Goal: Task Accomplishment & Management: Use online tool/utility

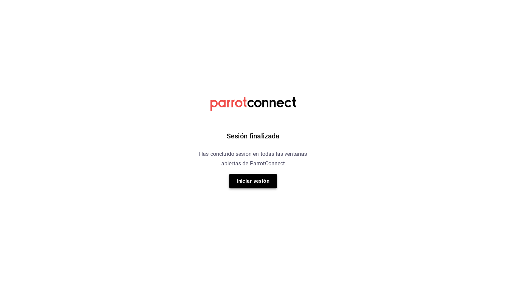
click at [246, 182] on button "Iniciar sesión" at bounding box center [253, 181] width 48 height 14
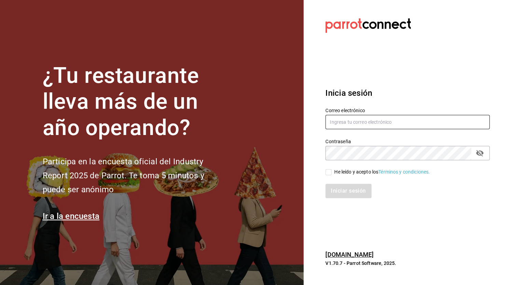
type input "[EMAIL_ADDRESS][DATE][DOMAIN_NAME]"
click at [332, 173] on span "He leído y acepto los Términos y condiciones." at bounding box center [381, 172] width 98 height 7
click at [332, 173] on input "He leído y acepto los Términos y condiciones." at bounding box center [328, 172] width 6 height 6
checkbox input "true"
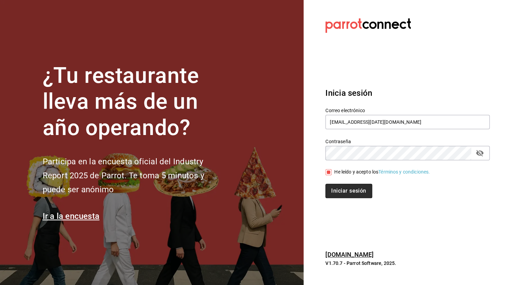
click at [342, 191] on button "Iniciar sesión" at bounding box center [348, 191] width 46 height 14
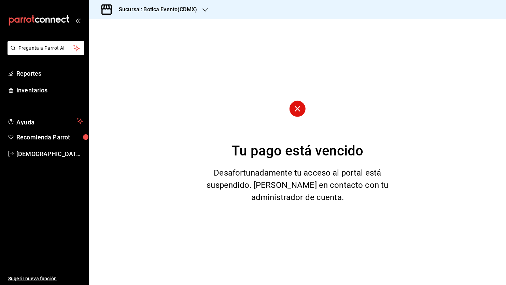
click at [204, 8] on icon "button" at bounding box center [204, 9] width 5 height 5
click at [125, 44] on span "Botica (CDMX)" at bounding box center [110, 44] width 32 height 7
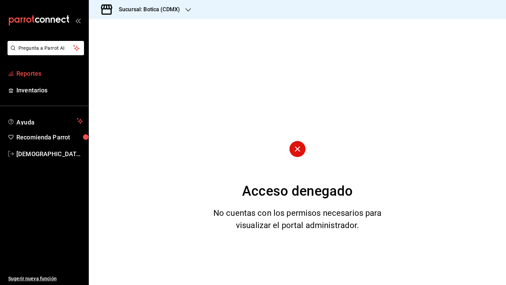
click at [38, 76] on span "Reportes" at bounding box center [49, 73] width 67 height 9
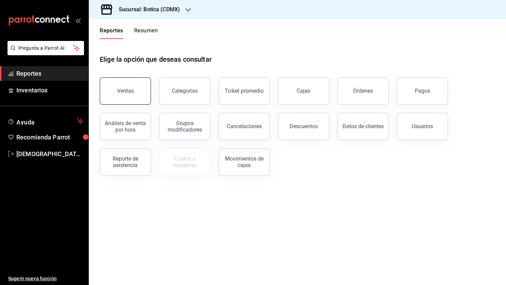
click at [118, 93] on div "Ventas" at bounding box center [125, 91] width 17 height 6
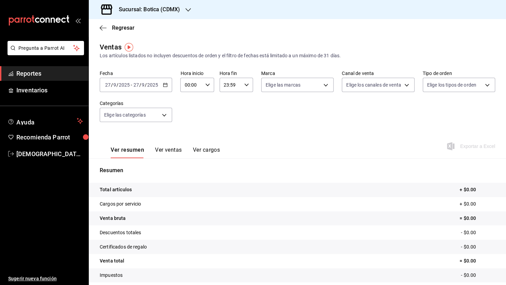
click at [128, 86] on input "2025" at bounding box center [124, 84] width 12 height 5
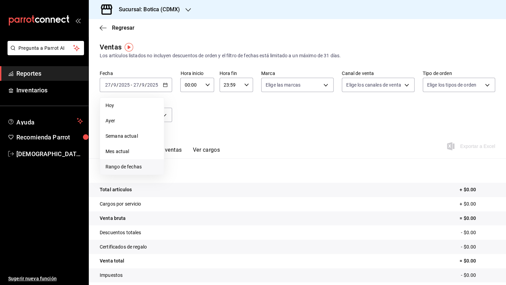
click at [125, 167] on span "Rango de fechas" at bounding box center [132, 167] width 53 height 7
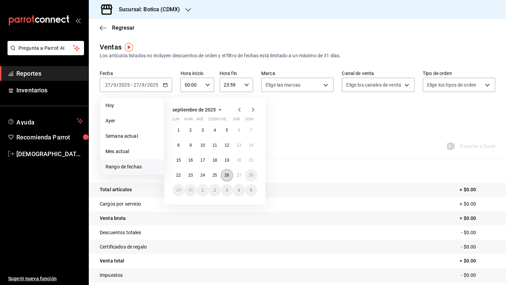
click at [227, 175] on abbr "26" at bounding box center [227, 175] width 4 height 5
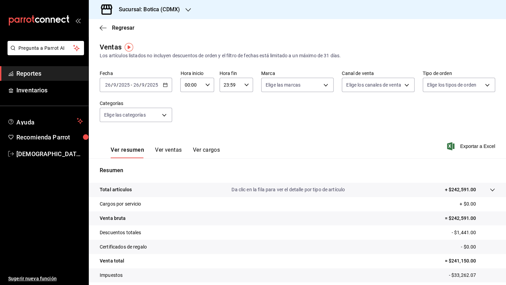
click at [207, 85] on \(Stroke\) "button" at bounding box center [208, 85] width 4 height 2
click at [189, 117] on span "05" at bounding box center [188, 115] width 6 height 5
type input "05:00"
click at [151, 81] on div at bounding box center [253, 142] width 506 height 285
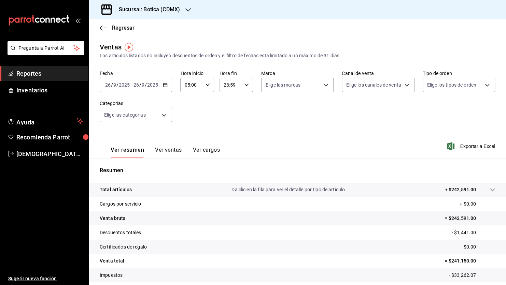
click at [143, 88] on div "[DATE] [DATE] - [DATE] [DATE]" at bounding box center [136, 85] width 72 height 14
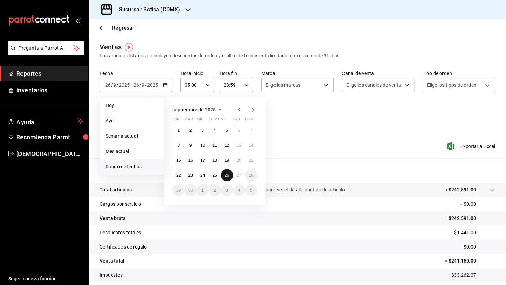
click at [222, 176] on button "26" at bounding box center [227, 175] width 12 height 12
click at [235, 176] on button "27" at bounding box center [239, 175] width 12 height 12
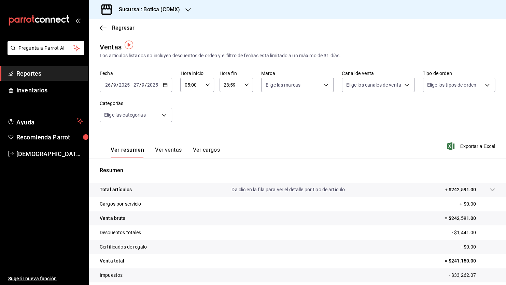
scroll to position [34, 0]
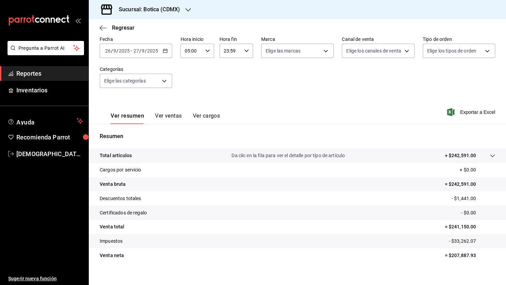
click at [490, 155] on icon at bounding box center [492, 155] width 5 height 5
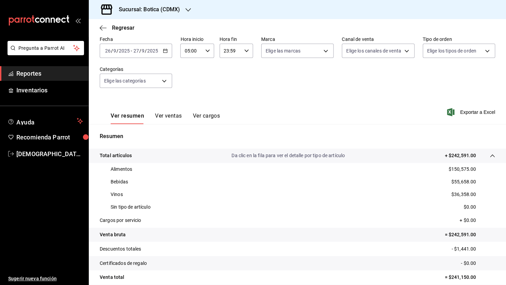
click at [163, 116] on button "Ver ventas" at bounding box center [168, 119] width 27 height 12
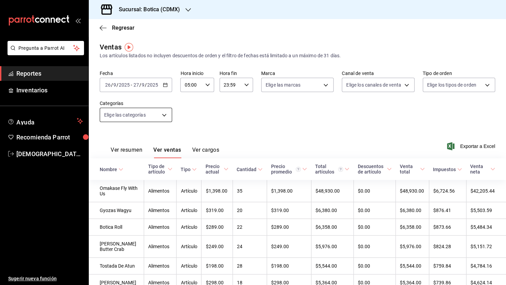
click at [163, 116] on body "Pregunta a Parrot AI Reportes Inventarios Ayuda Recomienda Parrot [PERSON_NAME]…" at bounding box center [253, 142] width 506 height 285
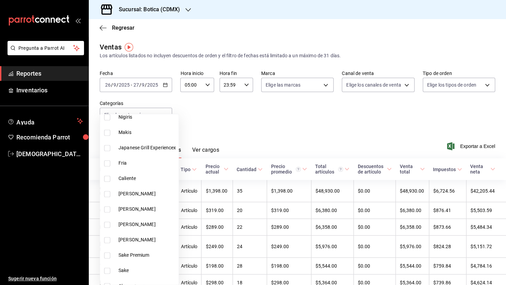
scroll to position [467, 0]
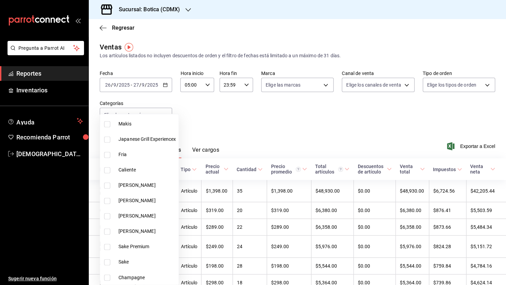
click at [109, 246] on input "checkbox" at bounding box center [107, 247] width 6 height 6
checkbox input "true"
type input "ac2d29f6-aa7f-46cd-943c-417b34ff9352"
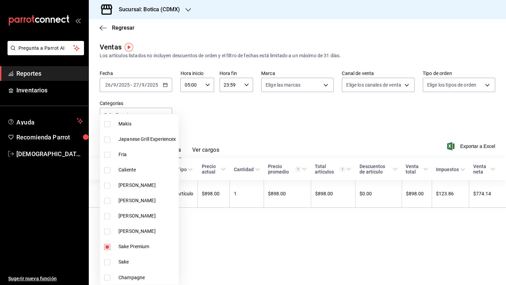
click at [108, 261] on input "checkbox" at bounding box center [107, 263] width 6 height 6
checkbox input "true"
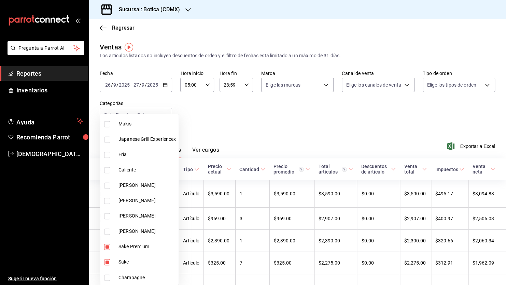
click at [280, 136] on div at bounding box center [253, 142] width 506 height 285
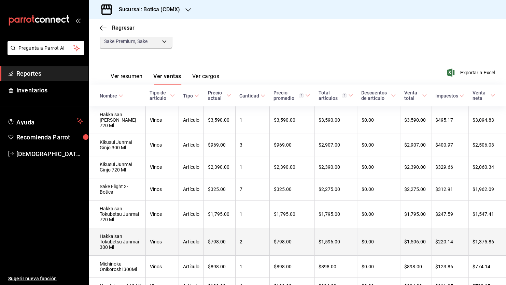
scroll to position [63, 0]
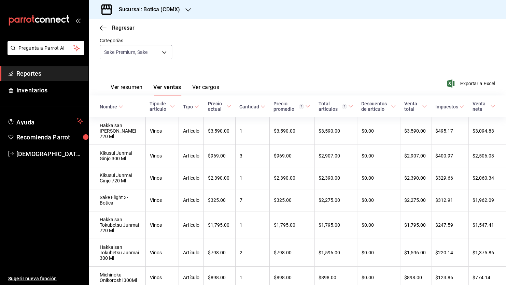
click at [117, 87] on button "Ver resumen" at bounding box center [127, 90] width 32 height 12
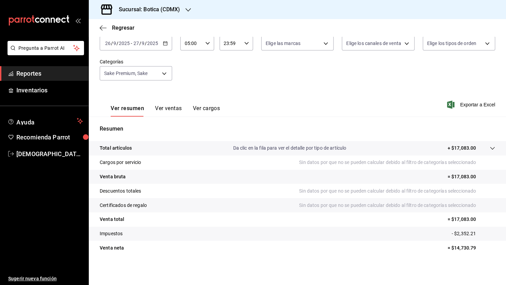
scroll to position [42, 0]
click at [161, 72] on body "Pregunta a Parrot AI Reportes Inventarios Ayuda Recomienda Parrot [PERSON_NAME]…" at bounding box center [253, 142] width 506 height 285
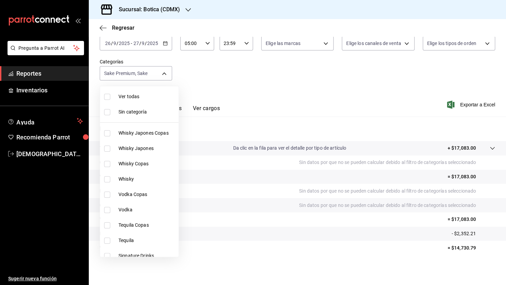
click at [122, 97] on span "Ver todas" at bounding box center [146, 96] width 57 height 7
type input "52039608-d3af-43d8-978b-7351115fcd58,48c160c6-e58b-40fc-ab83-08e030ab785e,3b989…"
checkbox input "true"
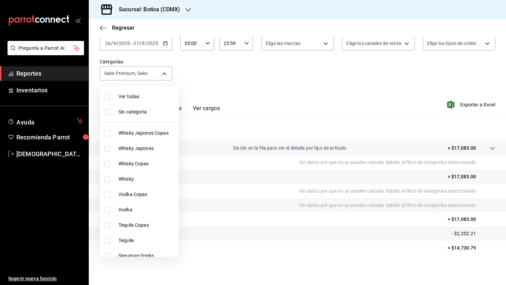
checkbox input "true"
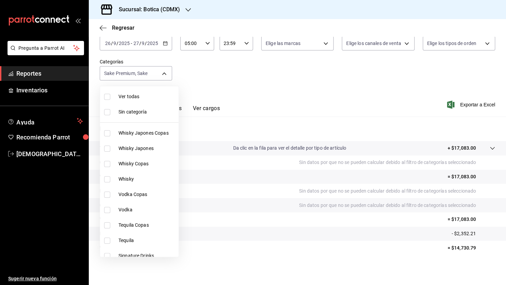
checkbox input "true"
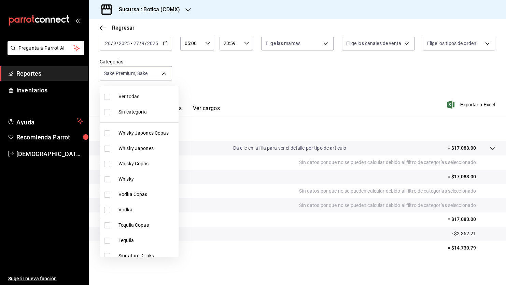
checkbox input "true"
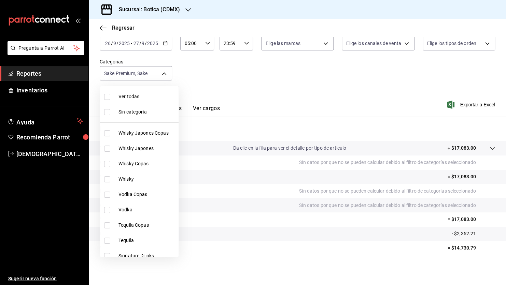
checkbox input "true"
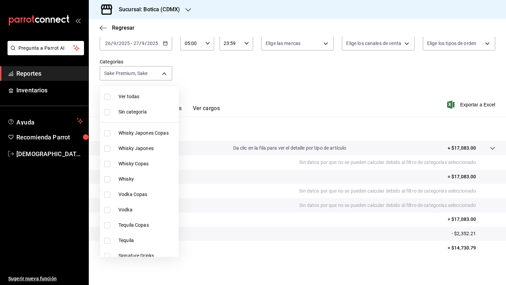
checkbox input "true"
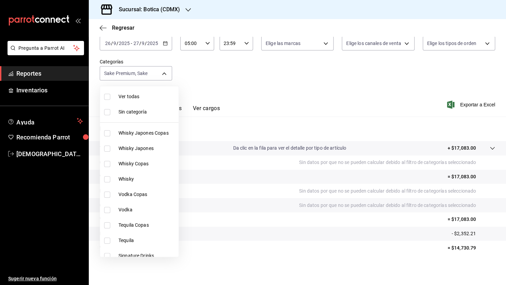
checkbox input "true"
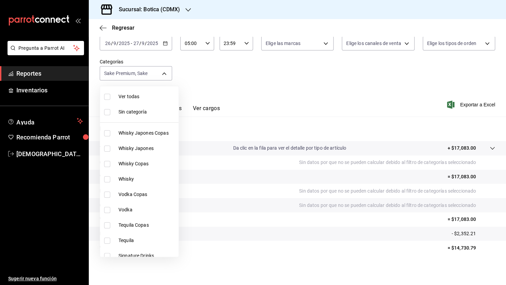
checkbox input "true"
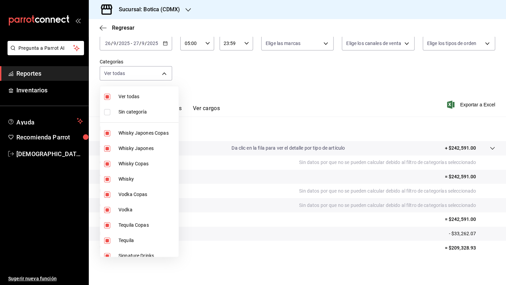
click at [257, 96] on div at bounding box center [253, 142] width 506 height 285
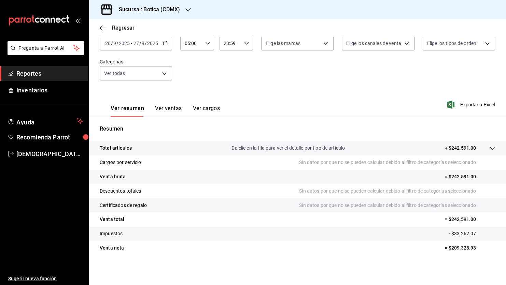
click at [304, 257] on div "Total artículos Da clic en la fila para ver el detalle por tipo de artículo + $…" at bounding box center [297, 202] width 417 height 122
click at [490, 146] on icon at bounding box center [492, 148] width 5 height 5
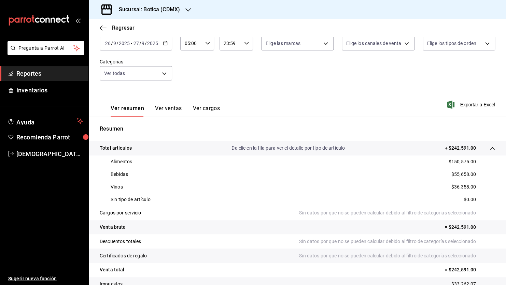
click at [490, 147] on icon at bounding box center [492, 148] width 4 height 3
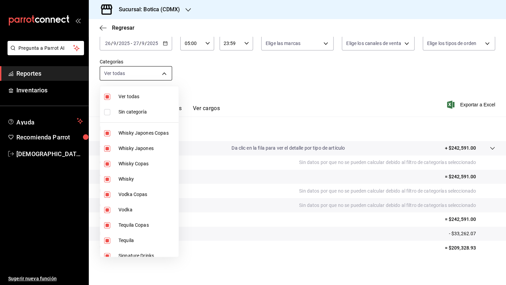
click at [164, 73] on body "Pregunta a Parrot AI Reportes Inventarios Ayuda Recomienda Parrot [PERSON_NAME]…" at bounding box center [253, 142] width 506 height 285
click at [134, 96] on span "Ver todas" at bounding box center [146, 96] width 57 height 7
checkbox input "false"
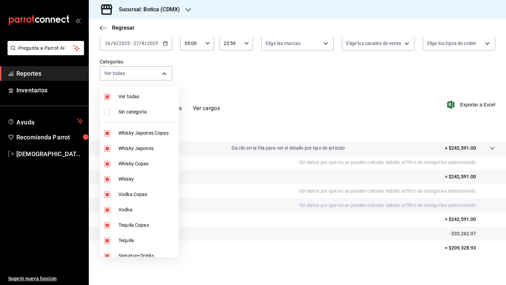
checkbox input "false"
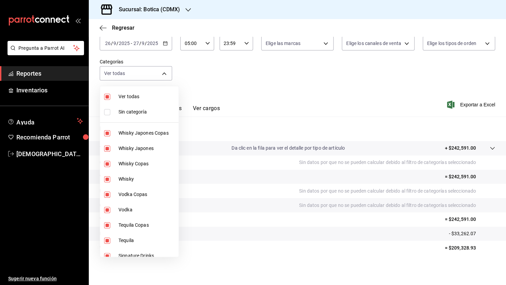
checkbox input "false"
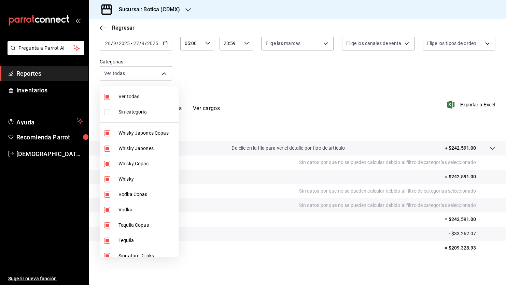
checkbox input "false"
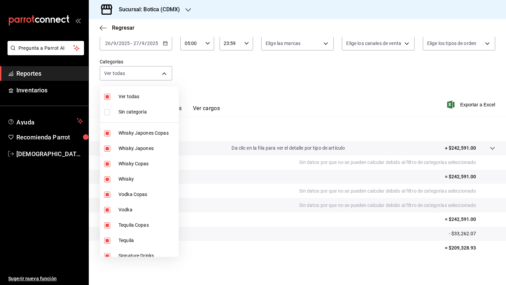
checkbox input "false"
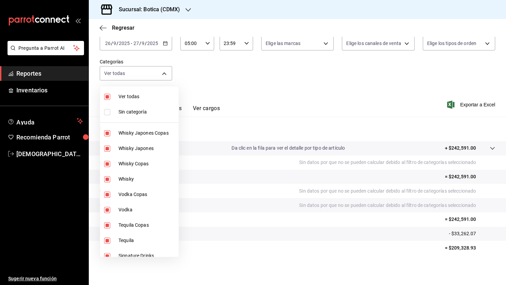
checkbox input "false"
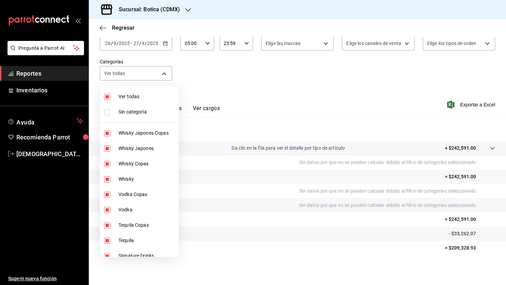
checkbox input "false"
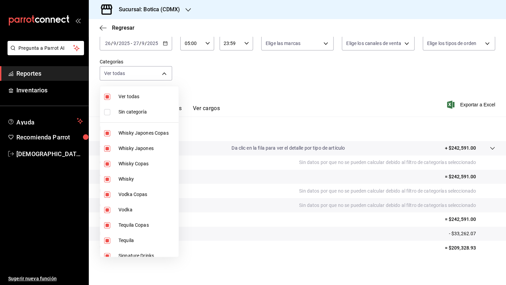
checkbox input "false"
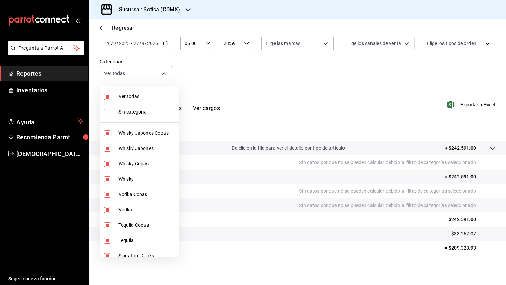
checkbox input "false"
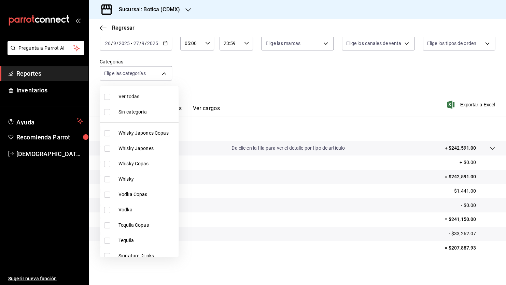
click at [280, 91] on div at bounding box center [253, 142] width 506 height 285
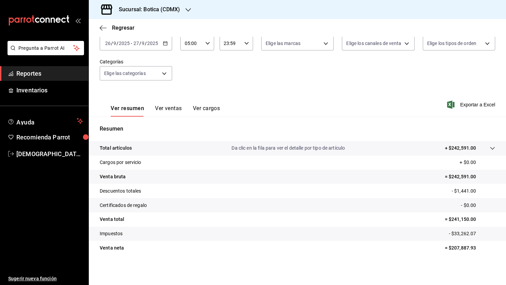
click at [58, 75] on span "Reportes" at bounding box center [49, 73] width 67 height 9
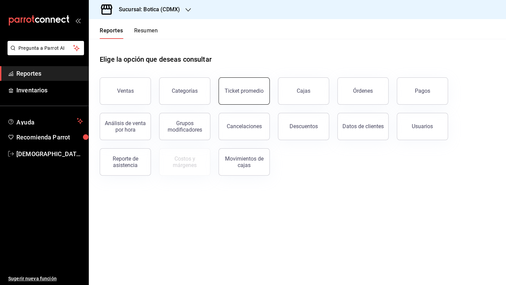
click at [259, 96] on button "Ticket promedio" at bounding box center [244, 91] width 51 height 27
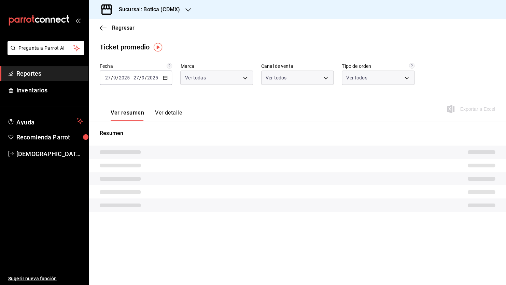
type input "d5352a43-907b-4cea-af89-ed5f283426a2"
type input "PARROT,UBER_EATS,RAPPI,DIDI_FOOD,ONLINE"
type input "68b56432-bc7c-4df1-8cc3-4eafb59ca3cc,EXTERNAL"
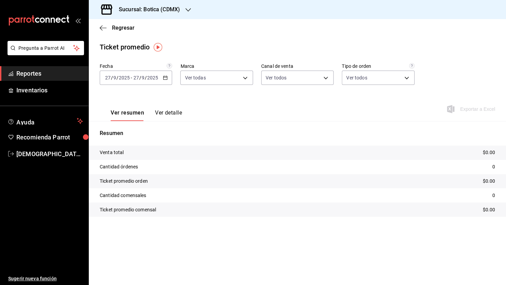
click at [131, 79] on span "-" at bounding box center [131, 77] width 1 height 5
click at [129, 160] on span "Rango de fechas" at bounding box center [132, 159] width 53 height 7
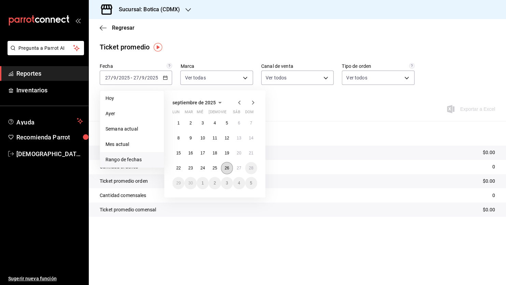
click at [225, 168] on abbr "26" at bounding box center [227, 168] width 4 height 5
click at [237, 167] on abbr "27" at bounding box center [239, 168] width 4 height 5
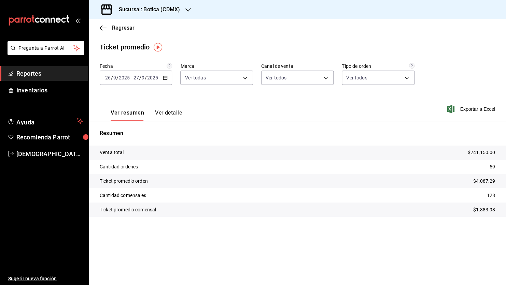
click at [244, 261] on main "Regresar Ticket promedio Fecha [DATE] [DATE] - [DATE] [DATE] Marca Ver todas d5…" at bounding box center [297, 152] width 417 height 266
click at [47, 73] on span "Reportes" at bounding box center [49, 73] width 67 height 9
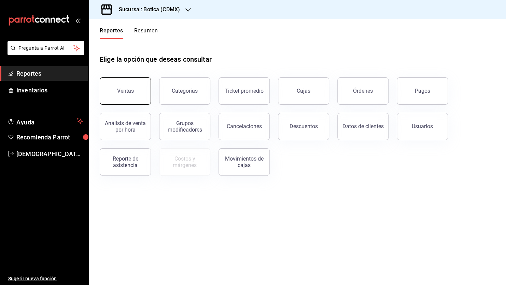
click at [115, 87] on button "Ventas" at bounding box center [125, 91] width 51 height 27
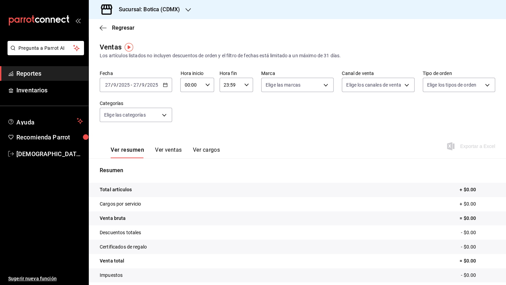
click at [118, 87] on input "2025" at bounding box center [124, 84] width 12 height 5
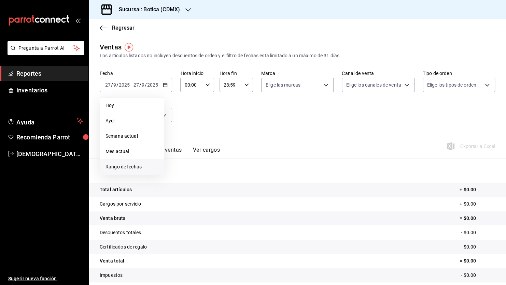
click at [140, 169] on span "Rango de fechas" at bounding box center [132, 167] width 53 height 7
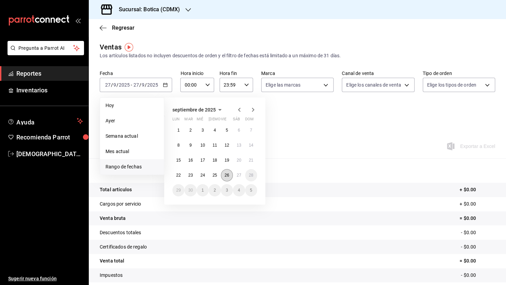
click at [227, 175] on abbr "26" at bounding box center [227, 175] width 4 height 5
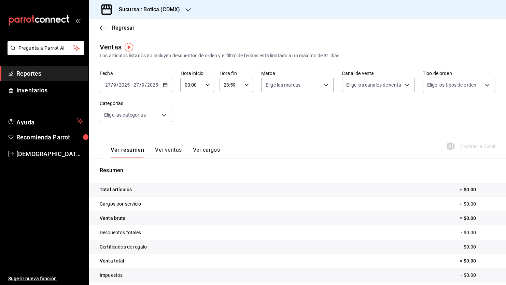
click at [207, 82] on div "00:00 Hora inicio" at bounding box center [196, 85] width 33 height 14
click at [187, 117] on span "05" at bounding box center [188, 115] width 6 height 5
type input "05:00"
click at [133, 85] on div at bounding box center [253, 142] width 506 height 285
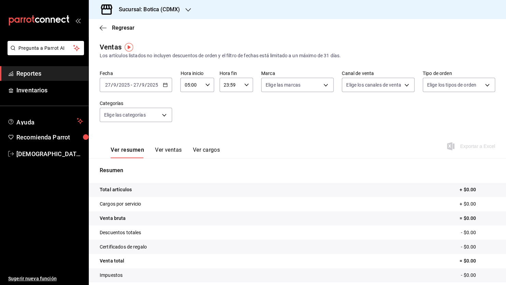
click at [133, 85] on input "27" at bounding box center [136, 84] width 6 height 5
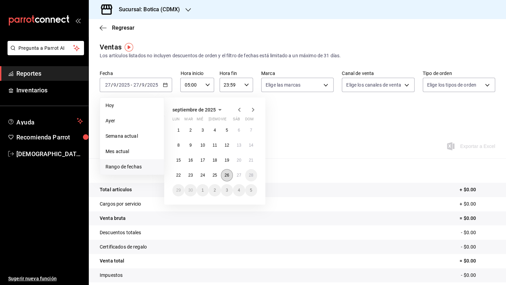
click at [227, 175] on abbr "26" at bounding box center [227, 175] width 4 height 5
click at [237, 175] on abbr "27" at bounding box center [239, 175] width 4 height 5
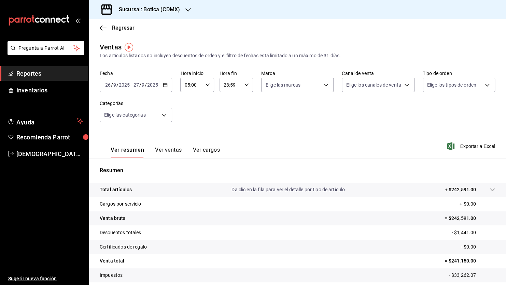
click at [172, 150] on button "Ver ventas" at bounding box center [168, 153] width 27 height 12
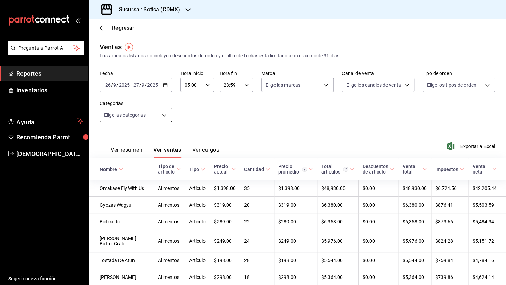
click at [164, 115] on body "Pregunta a Parrot AI Reportes Inventarios Ayuda Recomienda Parrot [PERSON_NAME]…" at bounding box center [253, 142] width 506 height 285
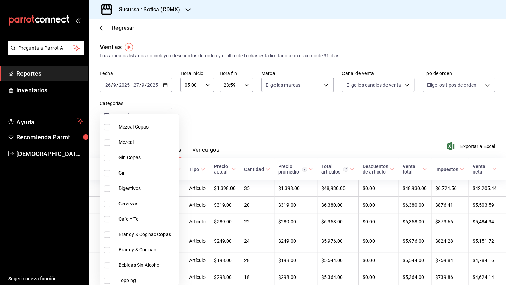
scroll to position [307, 0]
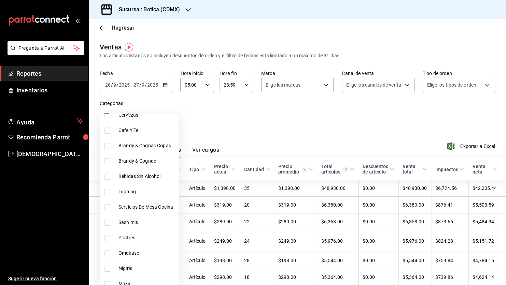
click at [106, 237] on input "checkbox" at bounding box center [107, 238] width 6 height 6
checkbox input "true"
type input "25b78496-6c2c-48a7-a207-0f3c7a1e26a6"
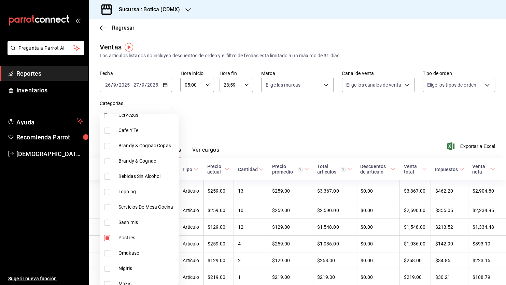
click at [281, 131] on div at bounding box center [253, 142] width 506 height 285
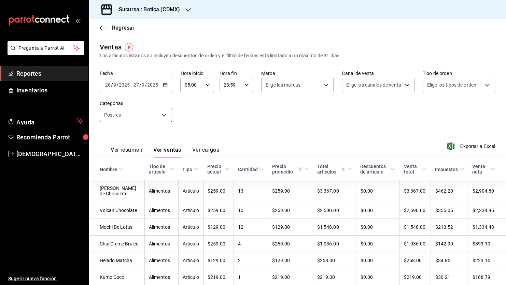
click at [165, 115] on body "Pregunta a Parrot AI Reportes Inventarios Ayuda Recomienda Parrot [PERSON_NAME]…" at bounding box center [253, 142] width 506 height 285
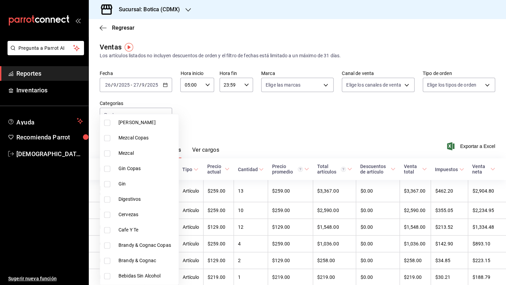
scroll to position [307, 0]
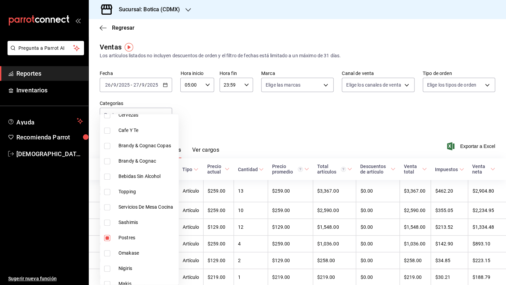
click at [108, 238] on input "checkbox" at bounding box center [107, 238] width 6 height 6
checkbox input "false"
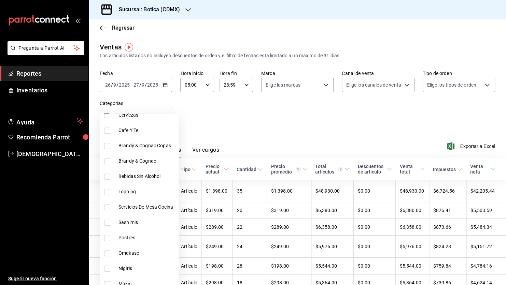
click at [106, 129] on input "checkbox" at bounding box center [107, 131] width 6 height 6
checkbox input "true"
type input "b6641ee8-c44b-433d-ae28-2bfeb9a710cb"
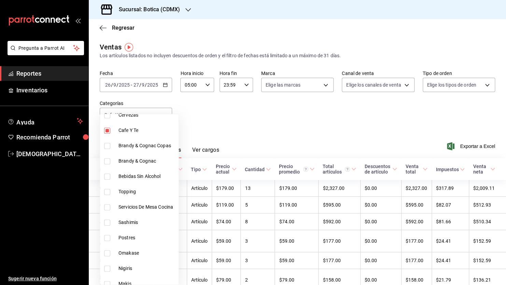
click at [303, 138] on div at bounding box center [253, 142] width 506 height 285
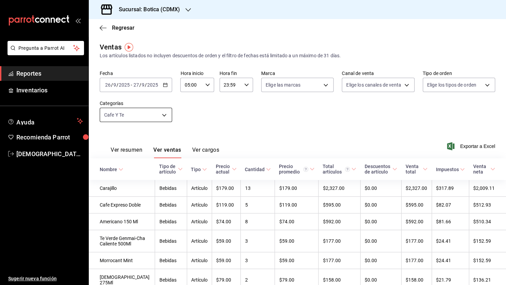
click at [167, 114] on body "Pregunta a Parrot AI Reportes Inventarios Ayuda Recomienda Parrot [PERSON_NAME]…" at bounding box center [253, 142] width 506 height 285
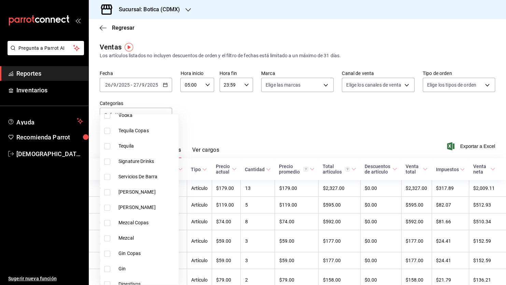
scroll to position [137, 0]
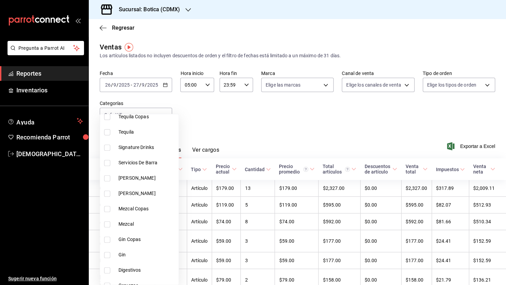
click at [107, 147] on input "checkbox" at bounding box center [107, 148] width 6 height 6
checkbox input "true"
type input "b6641ee8-c44b-433d-ae28-2bfeb9a710cb,b0b5e297-f2c4-4473-a6c7-99e935097a36"
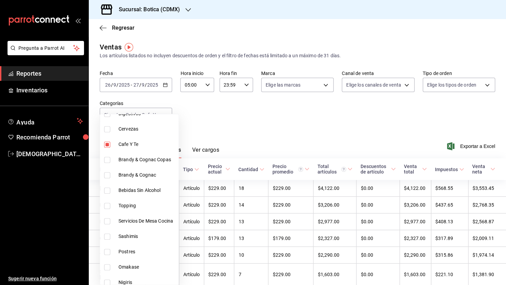
scroll to position [307, 0]
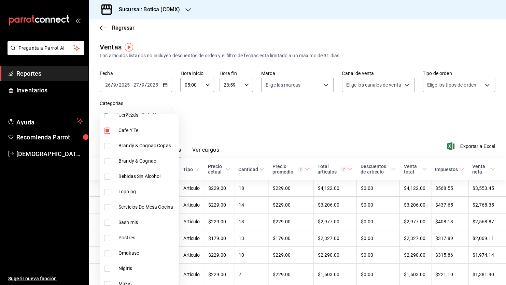
click at [107, 131] on input "checkbox" at bounding box center [107, 131] width 6 height 6
checkbox input "false"
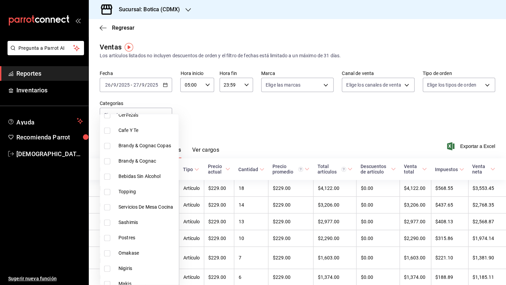
click at [271, 123] on div at bounding box center [253, 142] width 506 height 285
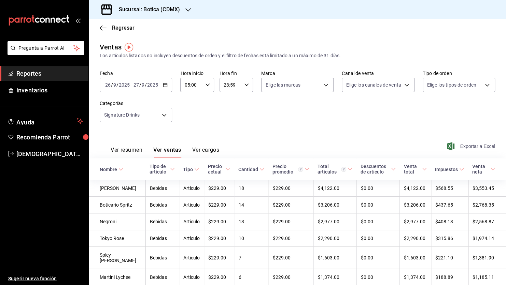
click at [469, 146] on span "Exportar a Excel" at bounding box center [471, 146] width 47 height 8
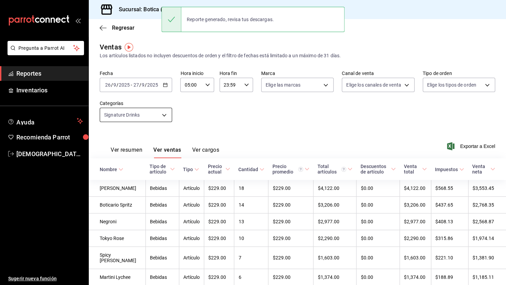
click at [164, 114] on body "Pregunta a Parrot AI Reportes Inventarios Ayuda Recomienda Parrot [PERSON_NAME]…" at bounding box center [253, 142] width 506 height 285
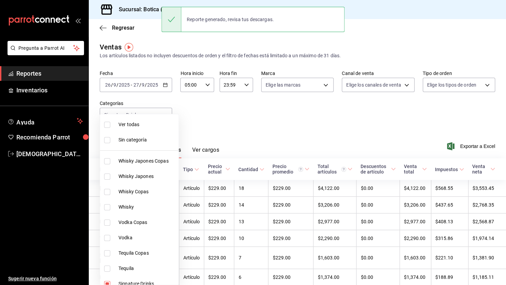
click at [137, 125] on span "Ver todas" at bounding box center [146, 124] width 57 height 7
type input "52039608-d3af-43d8-978b-7351115fcd58,48c160c6-e58b-40fc-ab83-08e030ab785e,3b989…"
checkbox input "true"
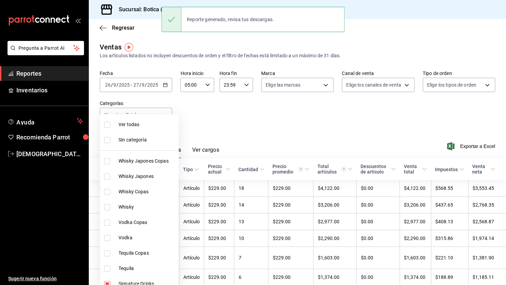
checkbox input "true"
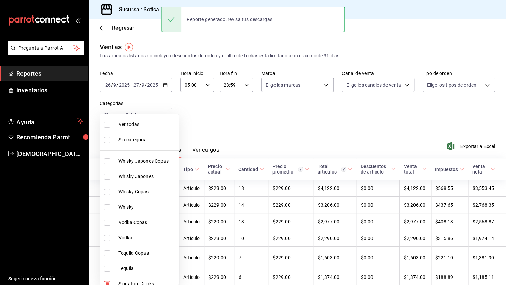
checkbox input "true"
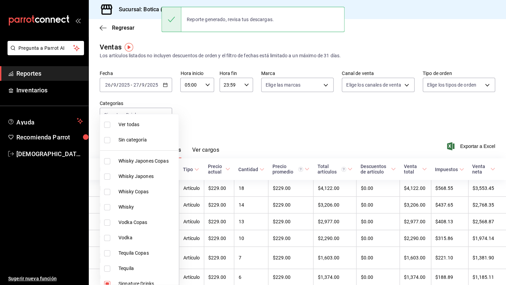
checkbox input "true"
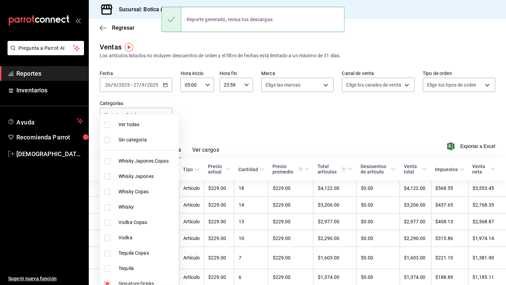
checkbox input "true"
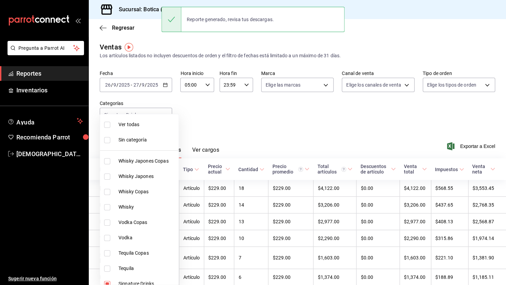
checkbox input "true"
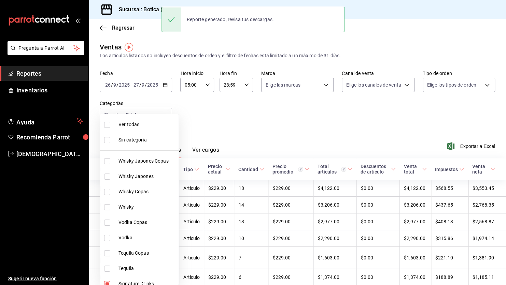
checkbox input "true"
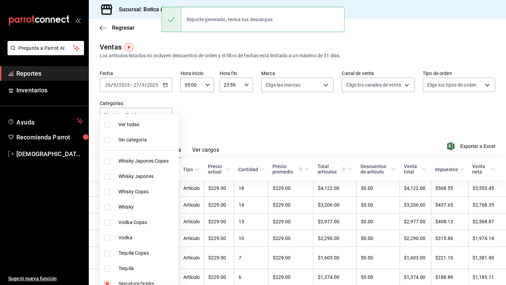
checkbox input "true"
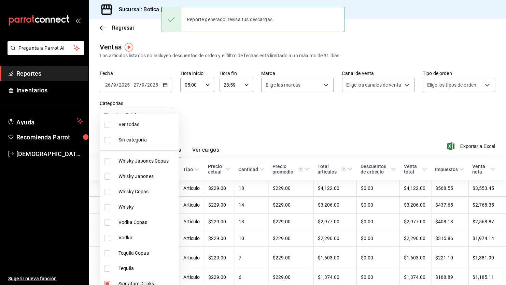
checkbox input "true"
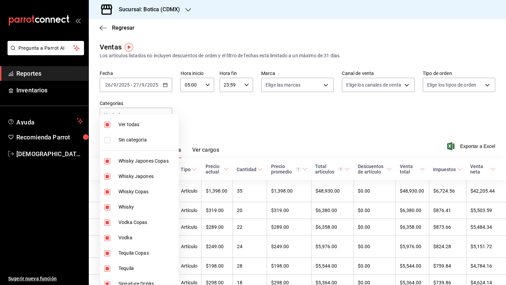
click at [279, 130] on div at bounding box center [253, 142] width 506 height 285
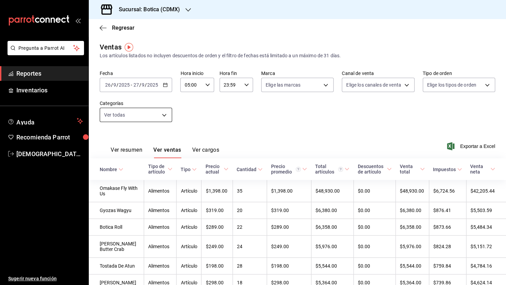
click at [164, 113] on body "Pregunta a Parrot AI Reportes Inventarios Ayuda Recomienda Parrot [PERSON_NAME]…" at bounding box center [253, 142] width 506 height 285
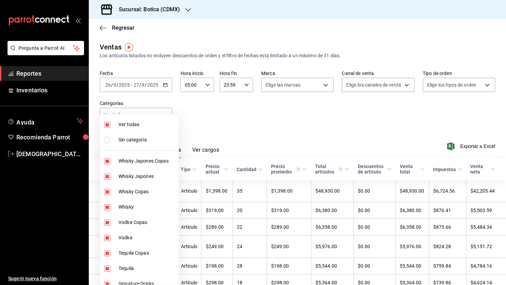
click at [137, 125] on span "Ver todas" at bounding box center [146, 124] width 57 height 7
checkbox input "false"
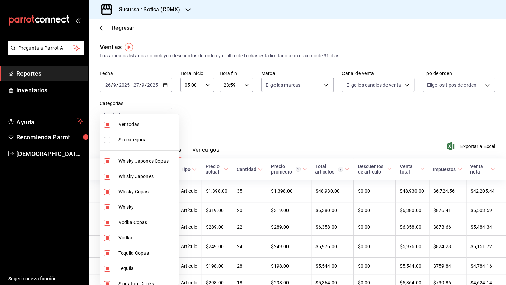
checkbox input "false"
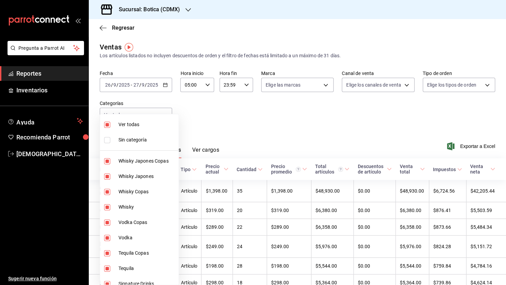
checkbox input "false"
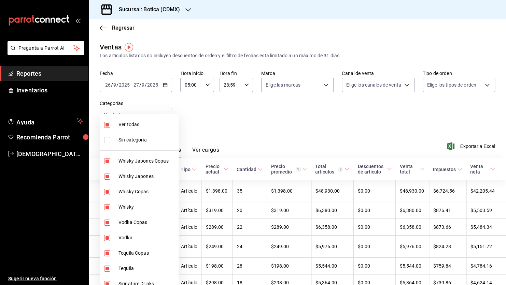
checkbox input "false"
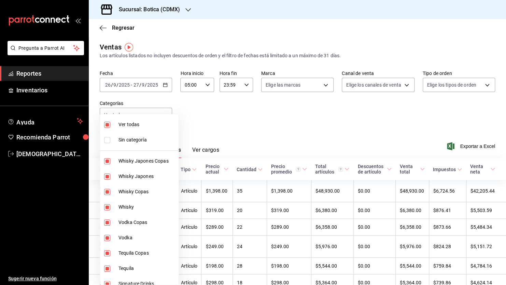
checkbox input "false"
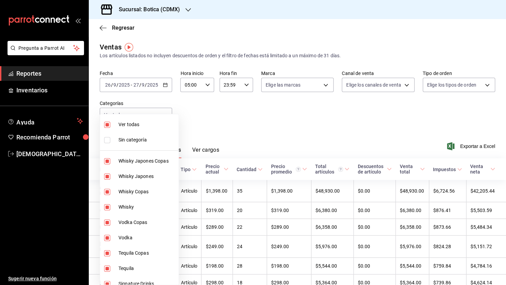
checkbox input "false"
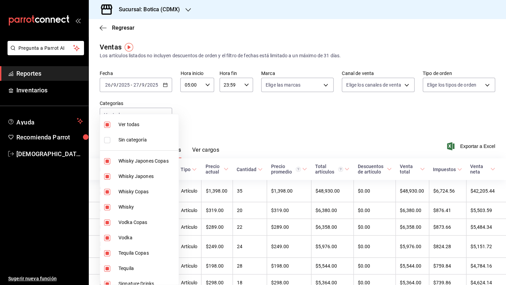
checkbox input "false"
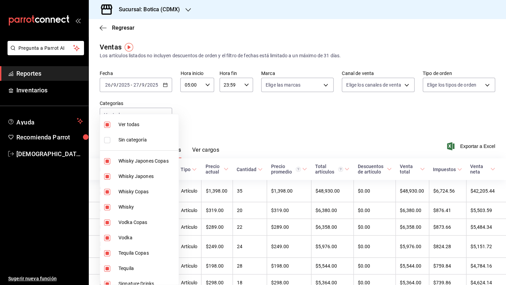
checkbox input "false"
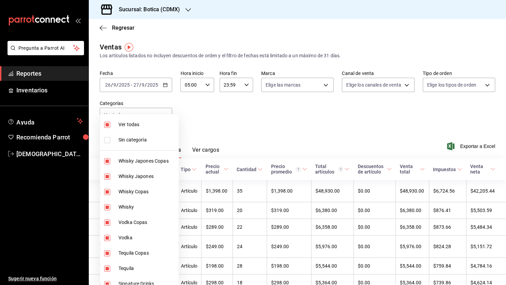
checkbox input "false"
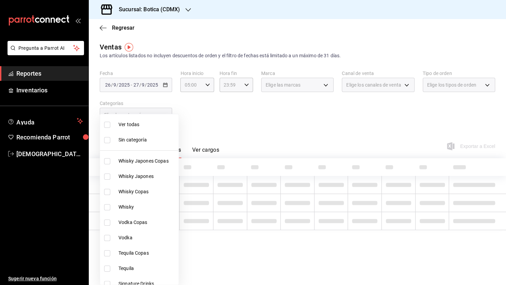
click at [252, 129] on div at bounding box center [253, 142] width 506 height 285
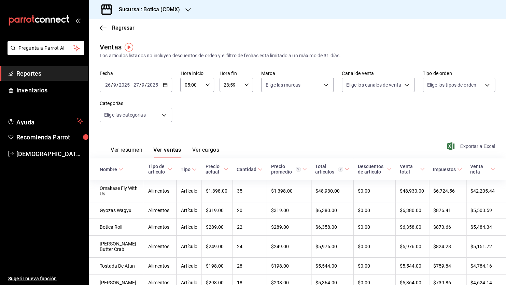
click at [455, 145] on span "Exportar a Excel" at bounding box center [471, 146] width 47 height 8
click at [53, 71] on span "Reportes" at bounding box center [49, 73] width 67 height 9
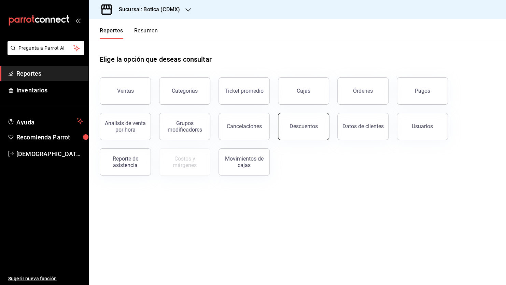
click at [301, 130] on button "Descuentos" at bounding box center [303, 126] width 51 height 27
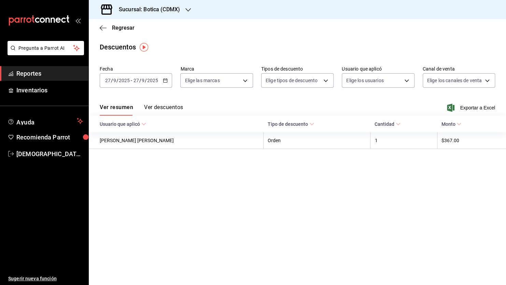
click at [169, 81] on div "[DATE] [DATE] - [DATE] [DATE]" at bounding box center [136, 80] width 72 height 14
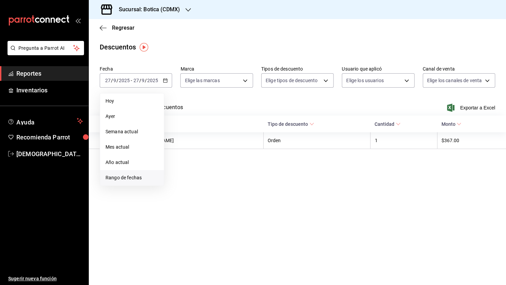
click at [135, 180] on span "Rango de fechas" at bounding box center [132, 177] width 53 height 7
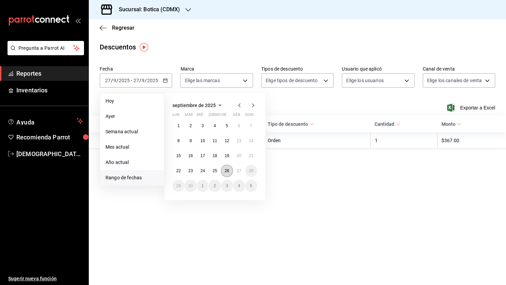
click at [225, 170] on abbr "26" at bounding box center [227, 171] width 4 height 5
click at [237, 171] on abbr "27" at bounding box center [239, 171] width 4 height 5
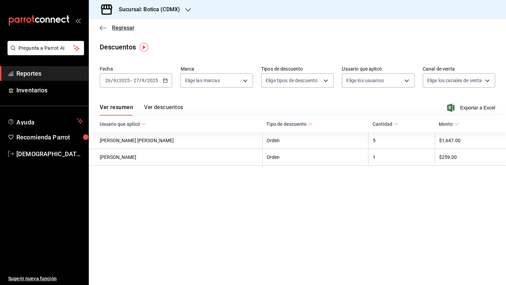
click at [103, 28] on icon "button" at bounding box center [103, 28] width 7 height 6
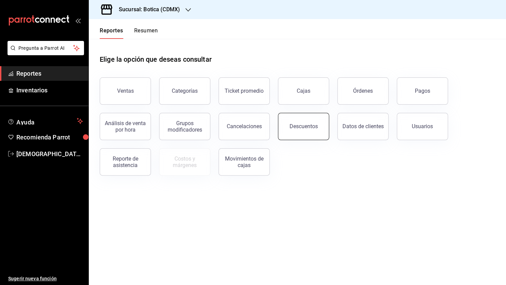
click at [296, 126] on div "Descuentos" at bounding box center [304, 126] width 28 height 6
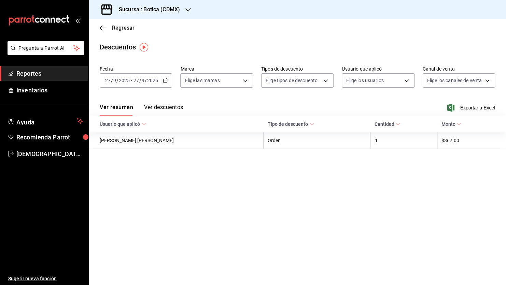
click at [131, 83] on span "-" at bounding box center [131, 80] width 1 height 5
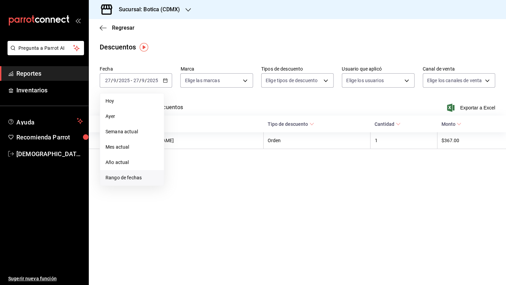
click at [120, 178] on span "Rango de fechas" at bounding box center [132, 177] width 53 height 7
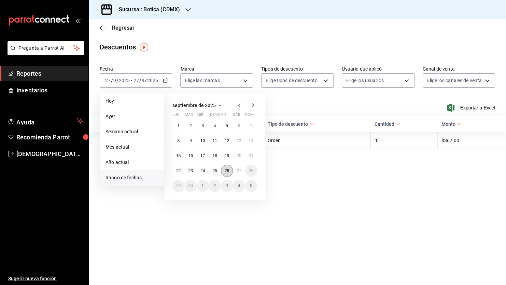
click at [228, 173] on button "26" at bounding box center [227, 171] width 12 height 12
click at [236, 171] on button "27" at bounding box center [239, 171] width 12 height 12
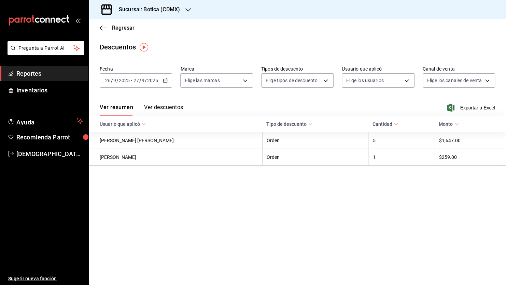
click at [178, 107] on button "Ver descuentos" at bounding box center [163, 110] width 39 height 12
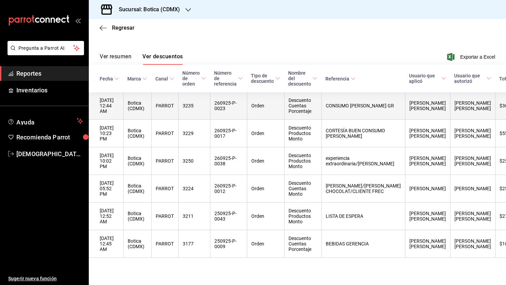
scroll to position [68, 0]
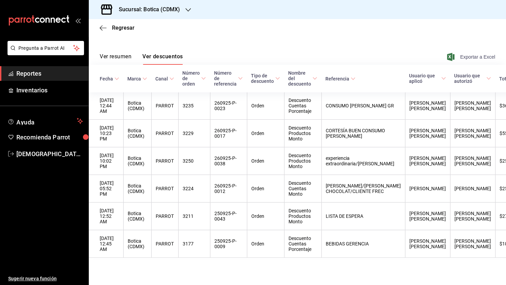
click at [481, 53] on span "Exportar a Excel" at bounding box center [471, 57] width 47 height 8
